Goal: Task Accomplishment & Management: Manage account settings

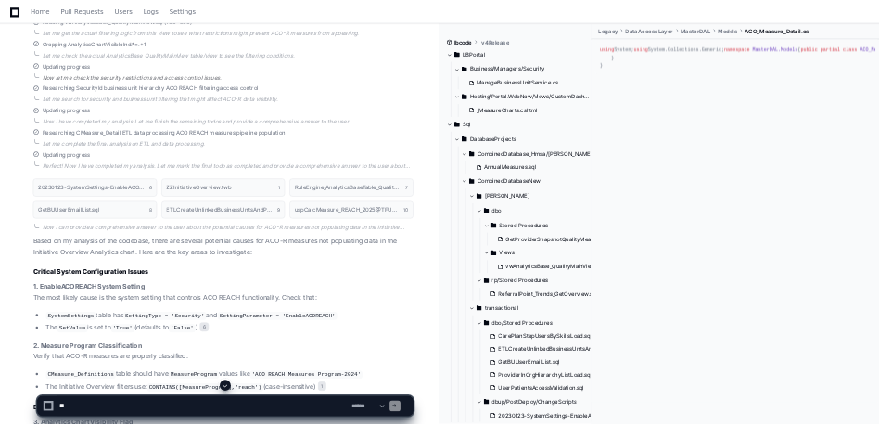
scroll to position [2781, 0]
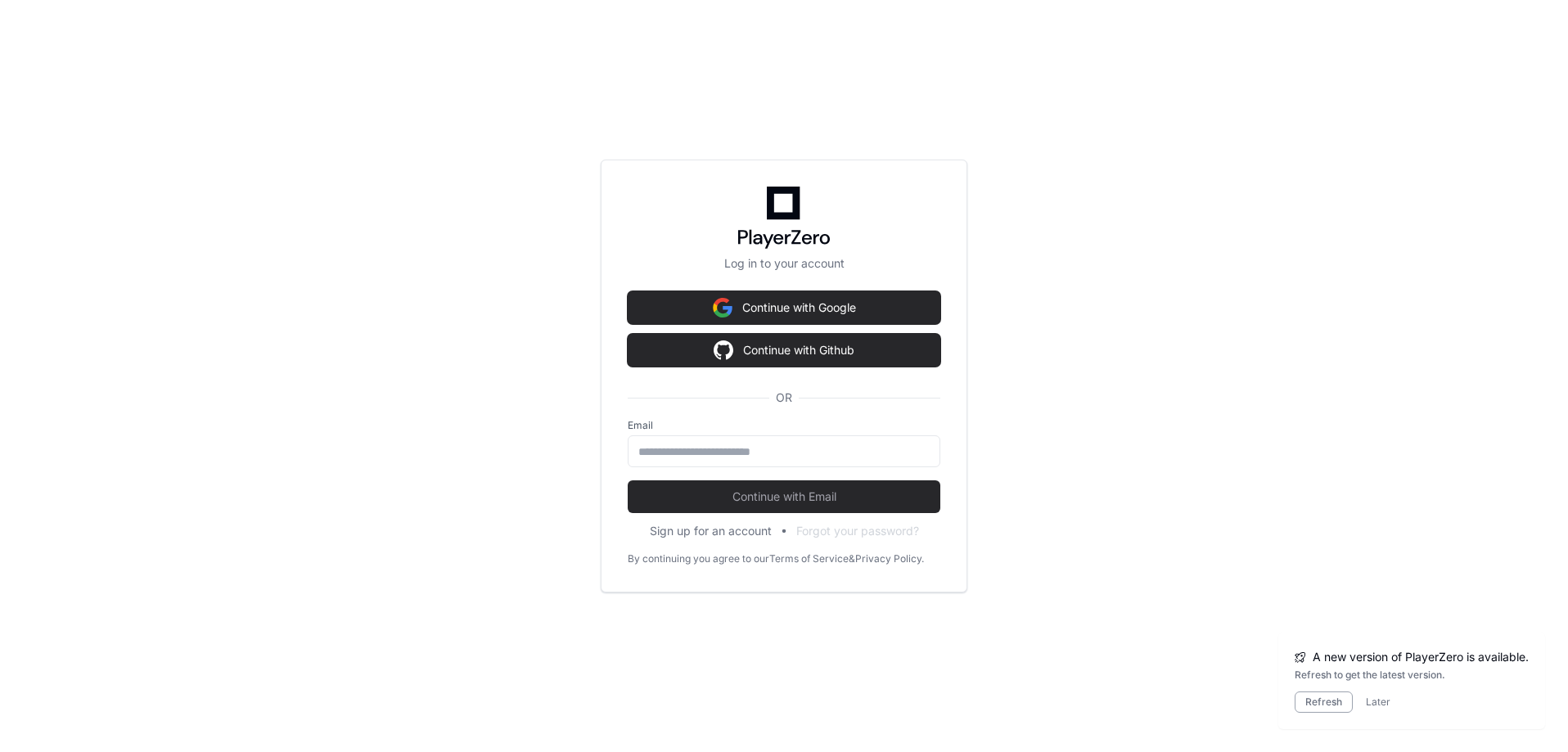
scroll to position [42407, 0]
click at [729, 440] on div at bounding box center [784, 451] width 313 height 32
drag, startPoint x: 719, startPoint y: 455, endPoint x: 762, endPoint y: 452, distance: 43.1
click at [719, 455] on input "email" at bounding box center [784, 452] width 291 height 17
click at [772, 444] on input "email" at bounding box center [784, 452] width 291 height 17
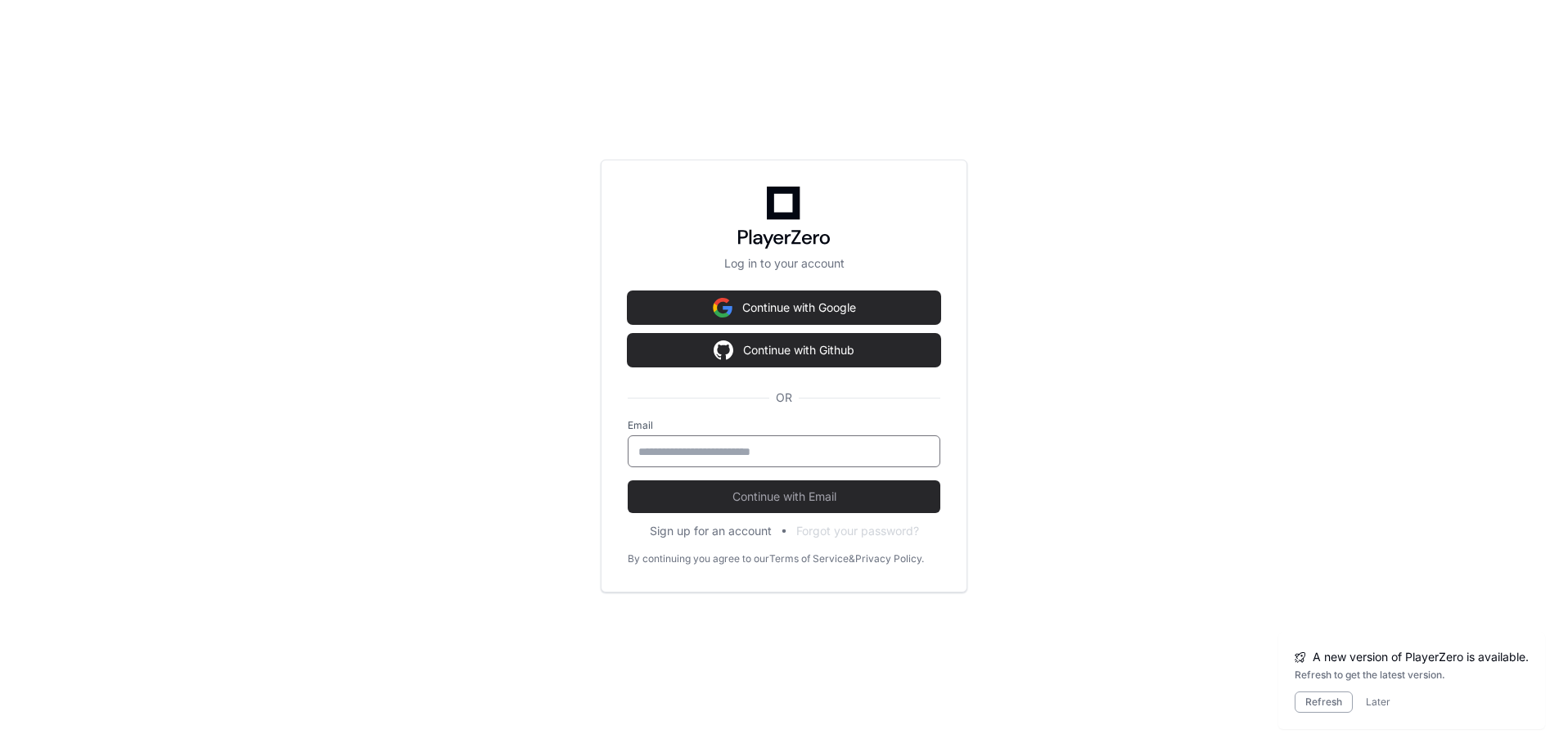
type input "**********"
click at [758, 455] on input "**********" at bounding box center [784, 452] width 291 height 17
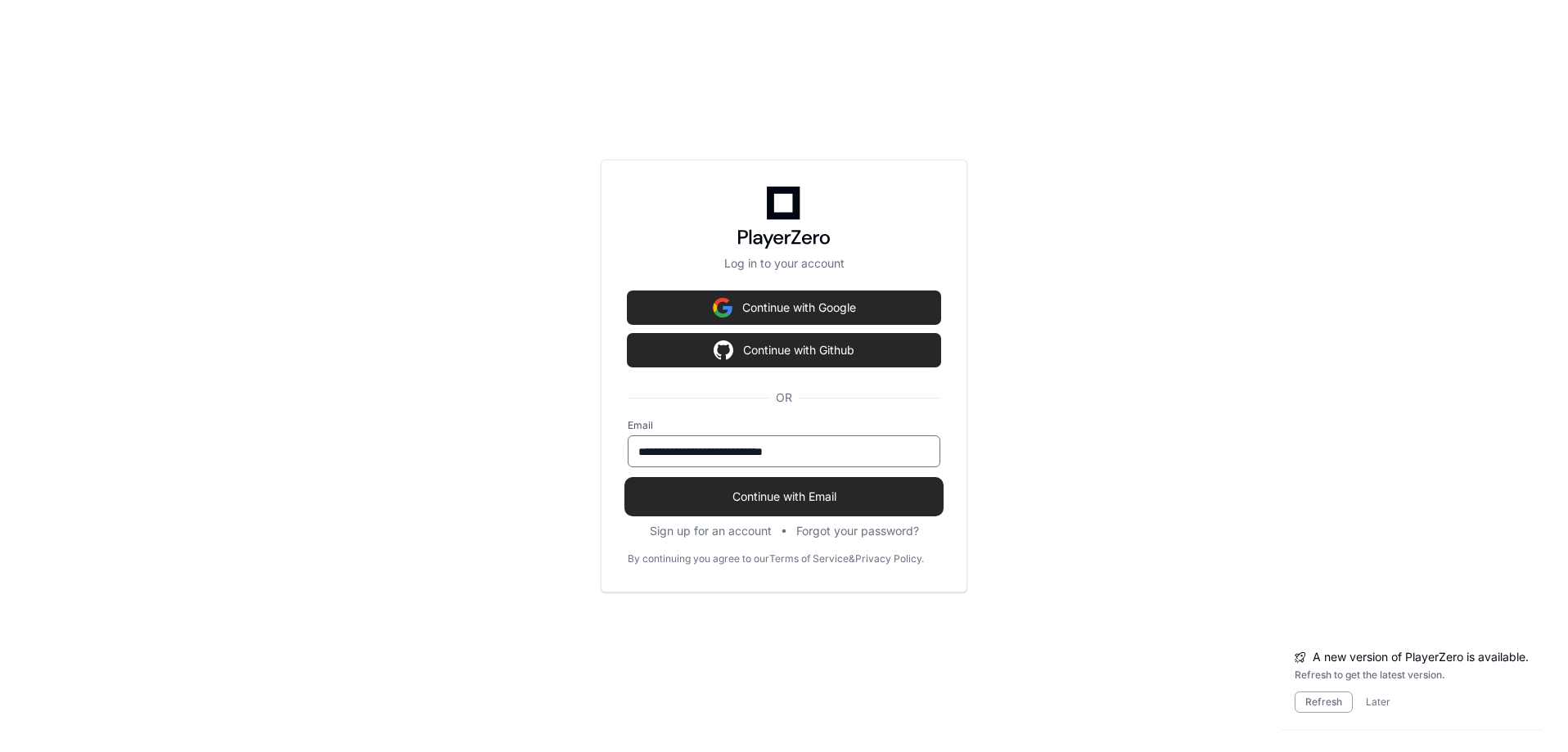
click at [808, 495] on span "Continue with Email" at bounding box center [784, 497] width 313 height 17
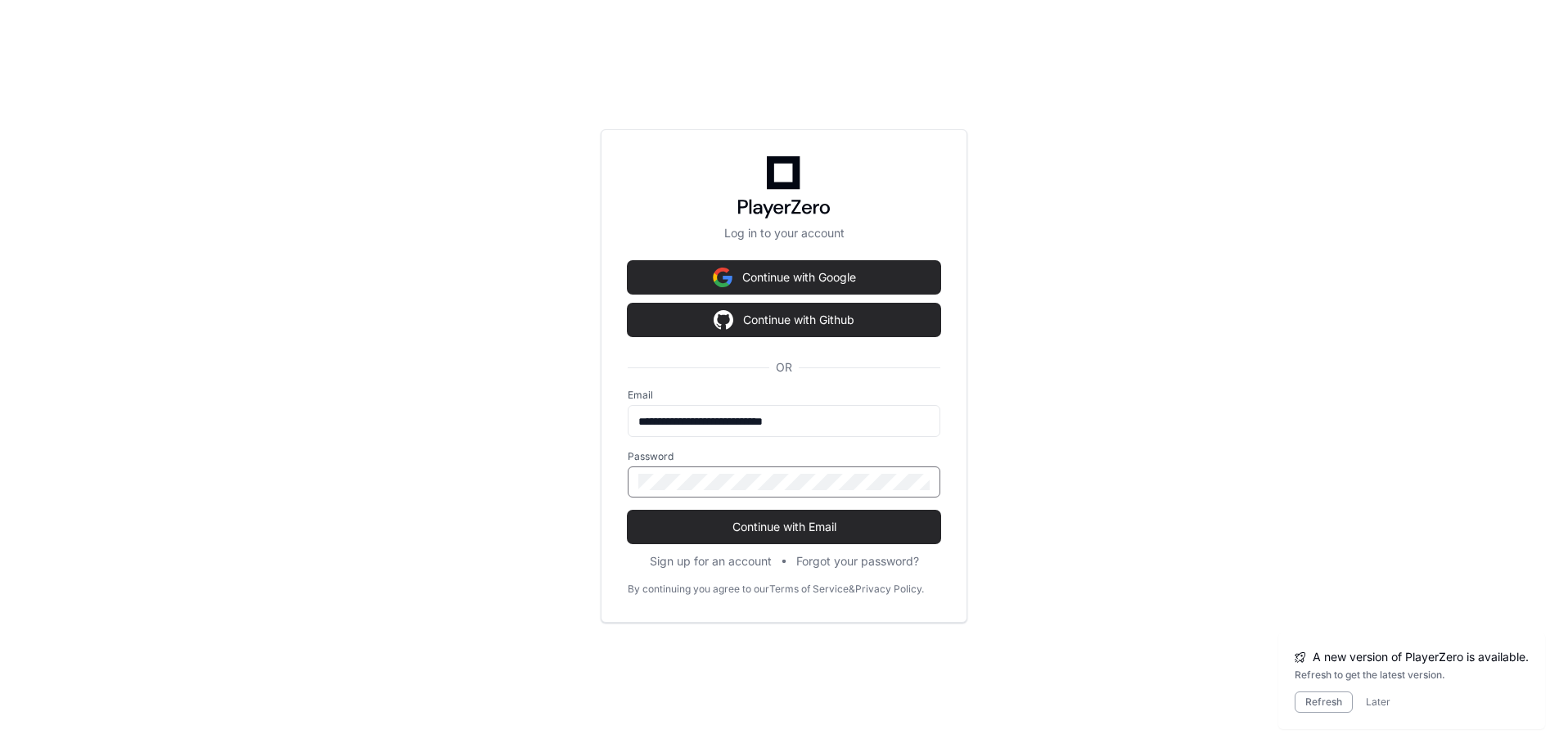
click at [628, 511] on button "Continue with Email" at bounding box center [784, 527] width 313 height 33
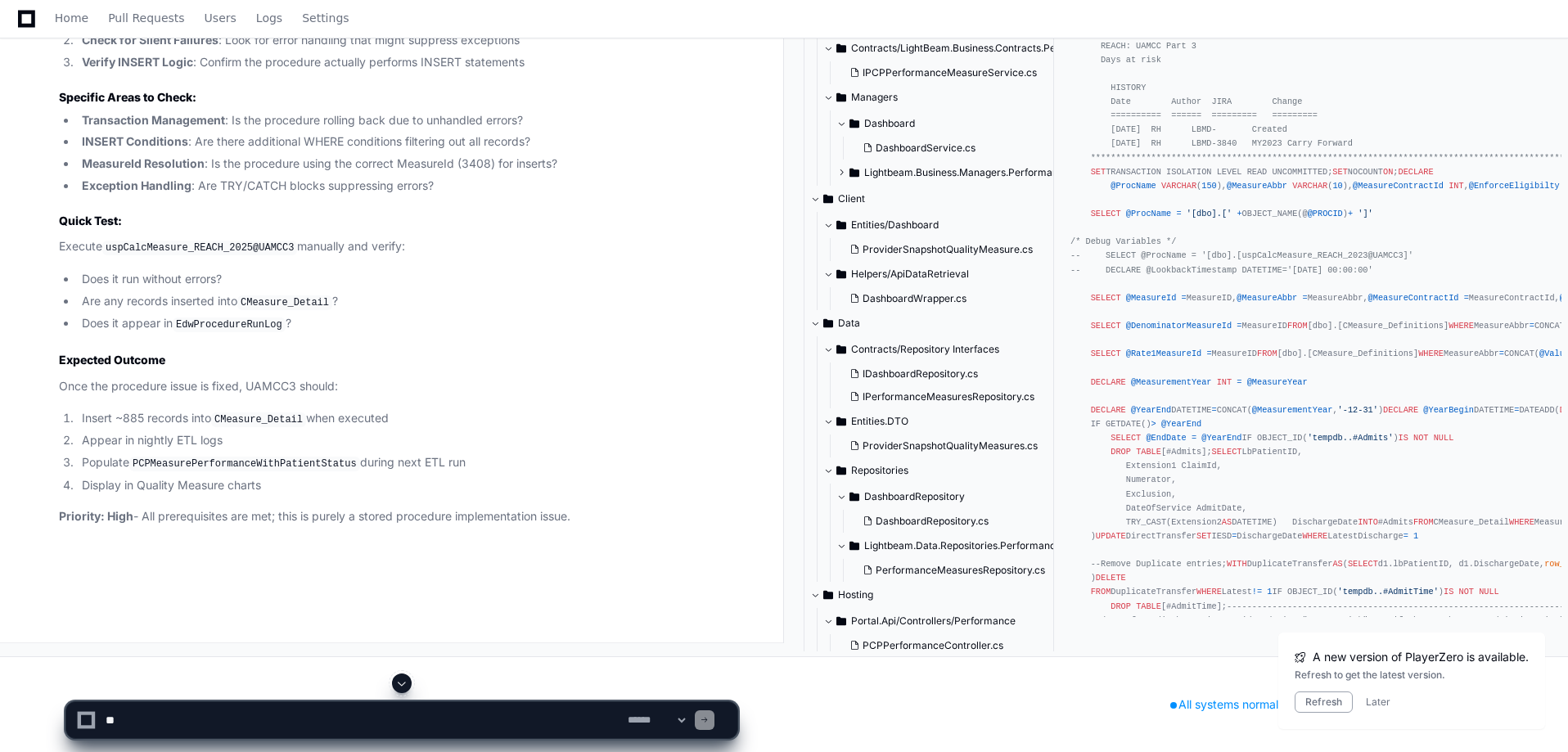
scroll to position [41755, 0]
